Goal: Check status

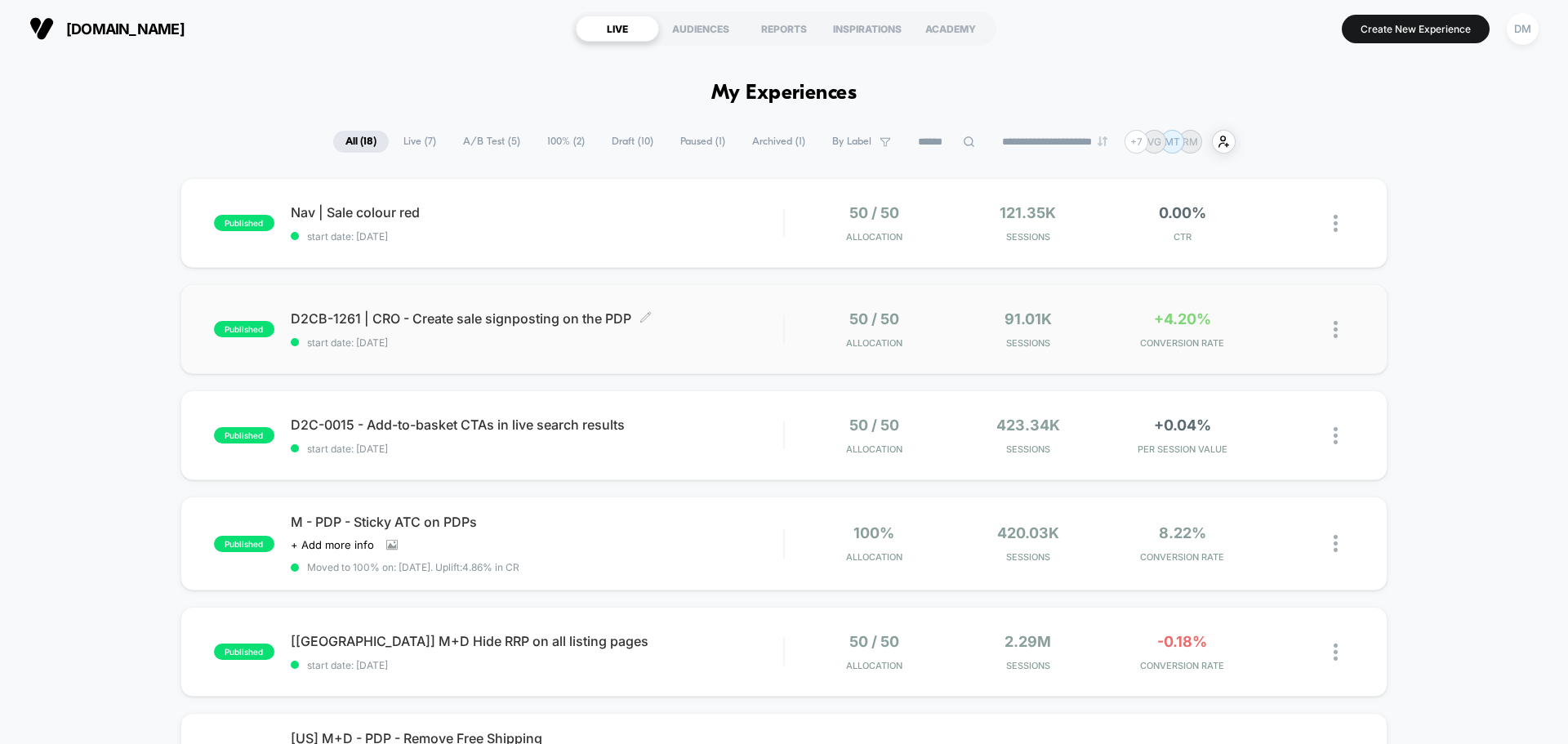
click at [570, 347] on span "start date: [DATE]" at bounding box center [536, 343] width 492 height 12
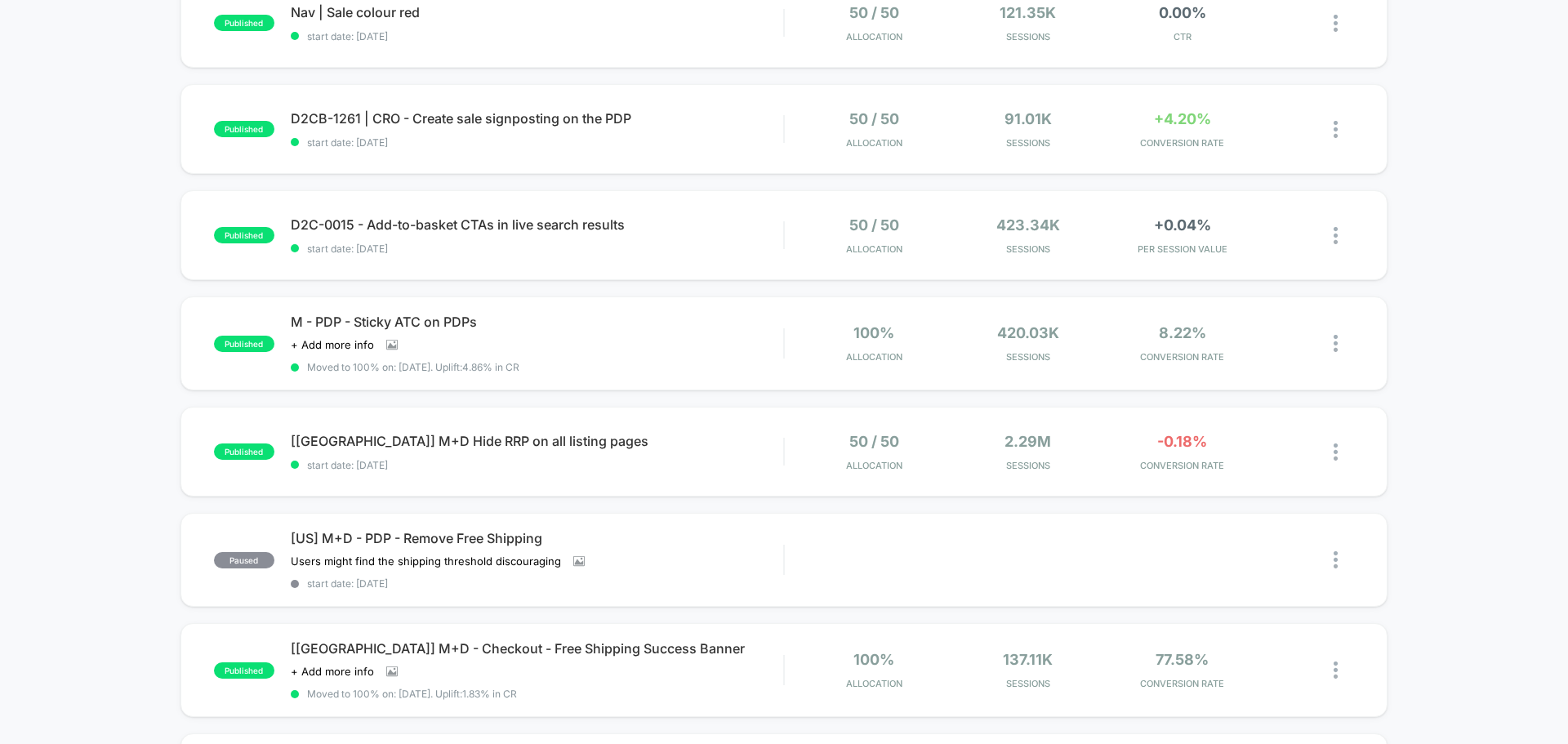
scroll to position [245, 0]
